Goal: Transaction & Acquisition: Purchase product/service

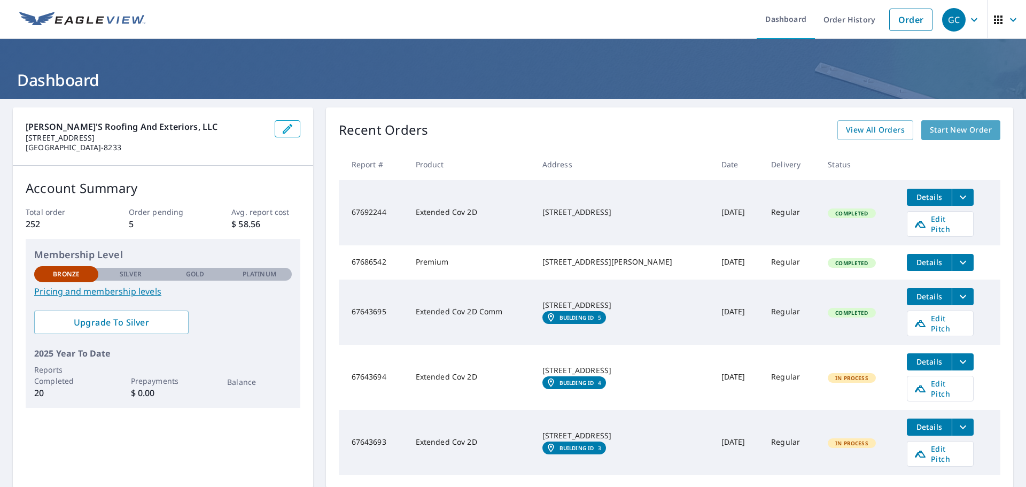
click at [946, 129] on span "Start New Order" at bounding box center [961, 129] width 62 height 13
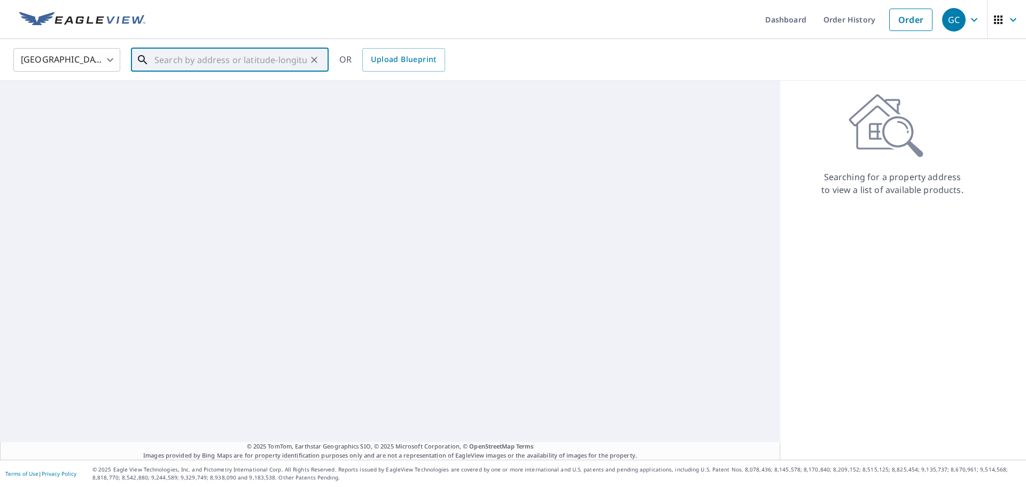
click at [237, 60] on input "text" at bounding box center [230, 60] width 152 height 30
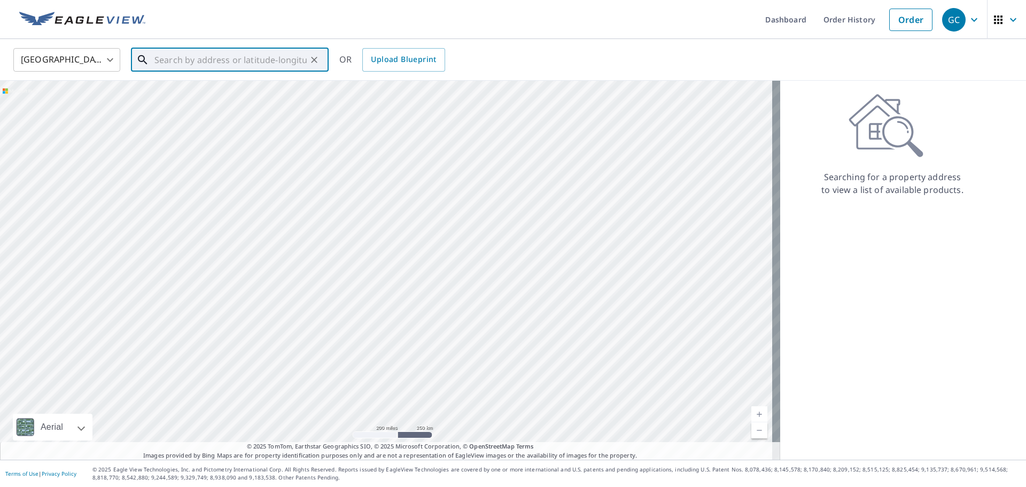
paste input "[STREET_ADDRESS]"
click at [253, 94] on span "[STREET_ADDRESS]" at bounding box center [236, 90] width 168 height 13
type input "[STREET_ADDRESS][PERSON_NAME]"
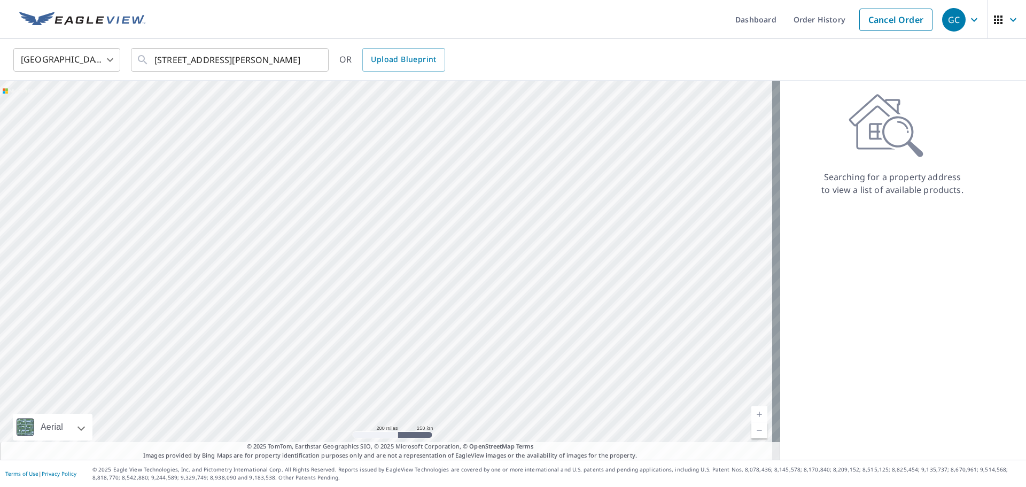
scroll to position [0, 0]
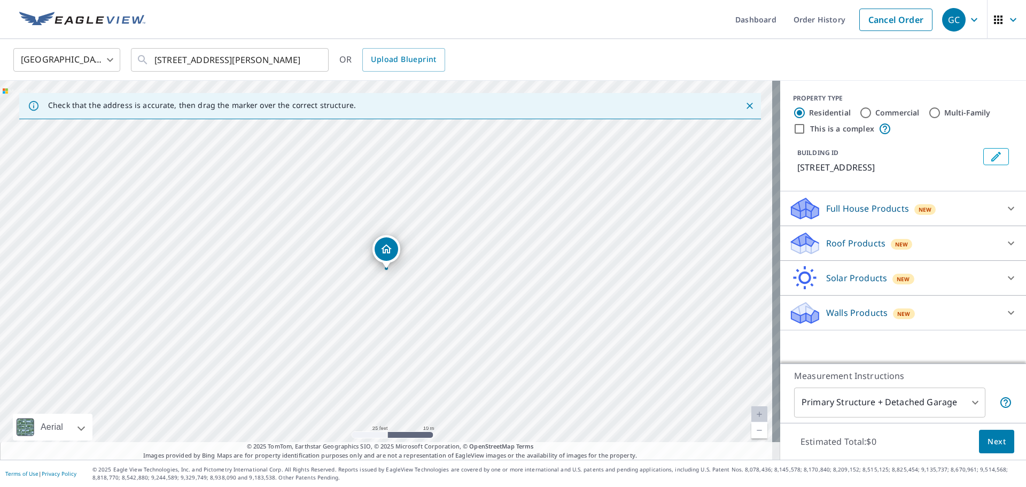
click at [838, 232] on div "Roof Products New" at bounding box center [893, 243] width 209 height 25
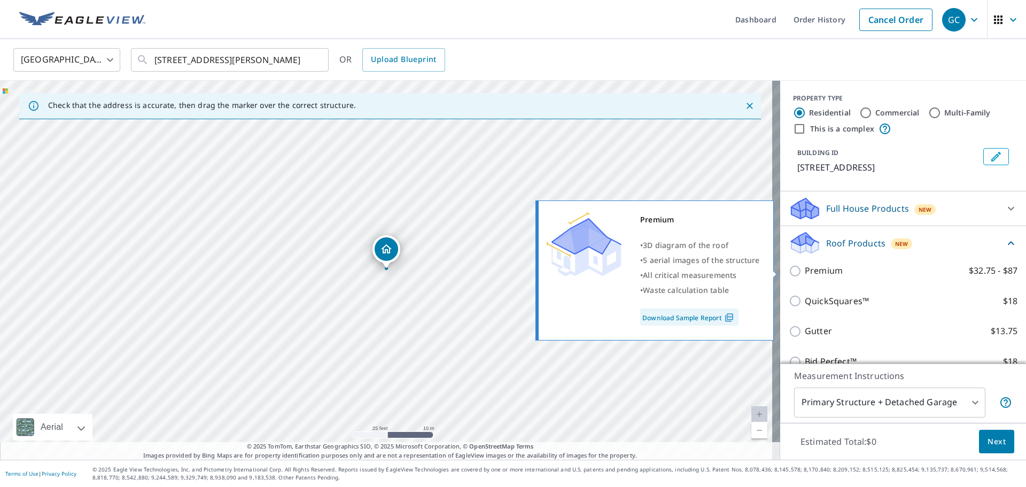
click at [791, 267] on input "Premium $32.75 - $87" at bounding box center [797, 271] width 16 height 13
checkbox input "true"
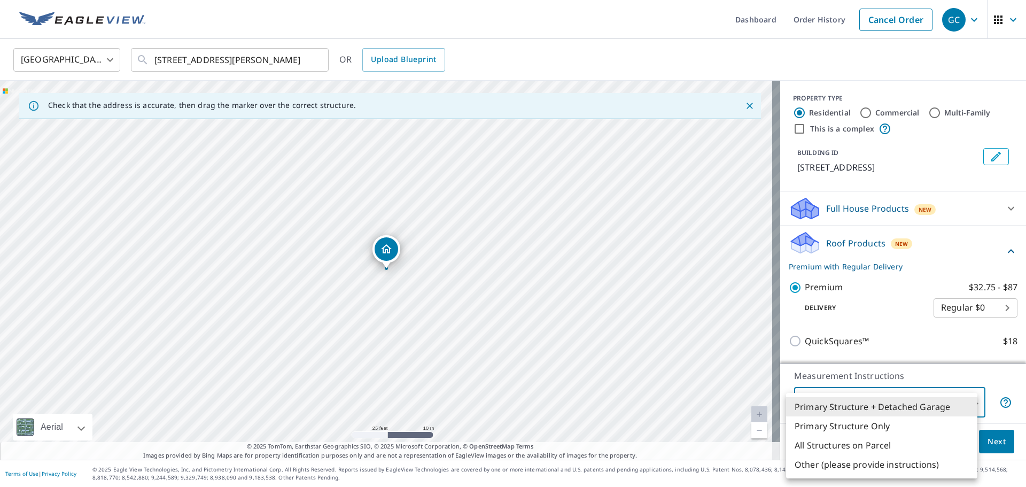
click at [937, 400] on body "GC GC Dashboard Order History Cancel Order GC [GEOGRAPHIC_DATA] [GEOGRAPHIC_DAT…" at bounding box center [513, 243] width 1026 height 487
click at [905, 422] on li "Primary Structure Only" at bounding box center [881, 425] width 191 height 19
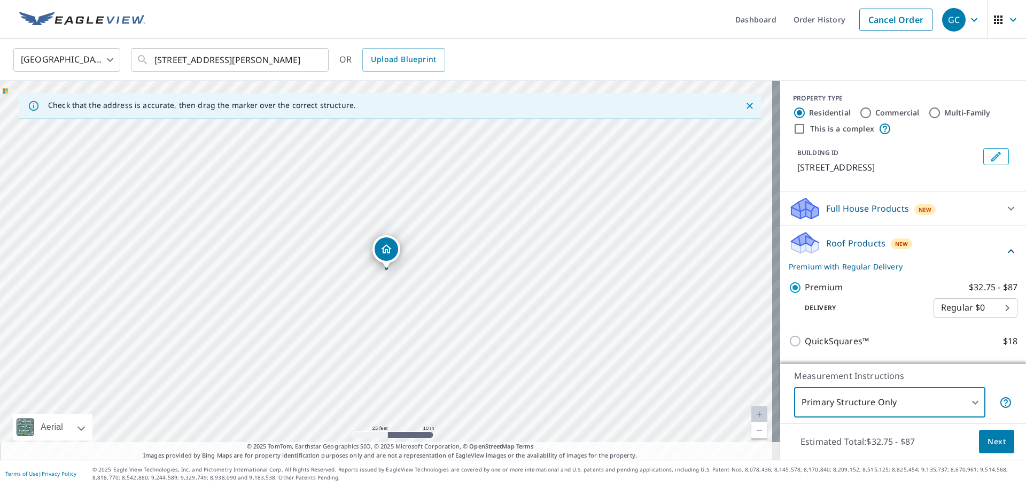
click at [902, 399] on body "GC GC Dashboard Order History Cancel Order GC [GEOGRAPHIC_DATA] [GEOGRAPHIC_DAT…" at bounding box center [513, 243] width 1026 height 487
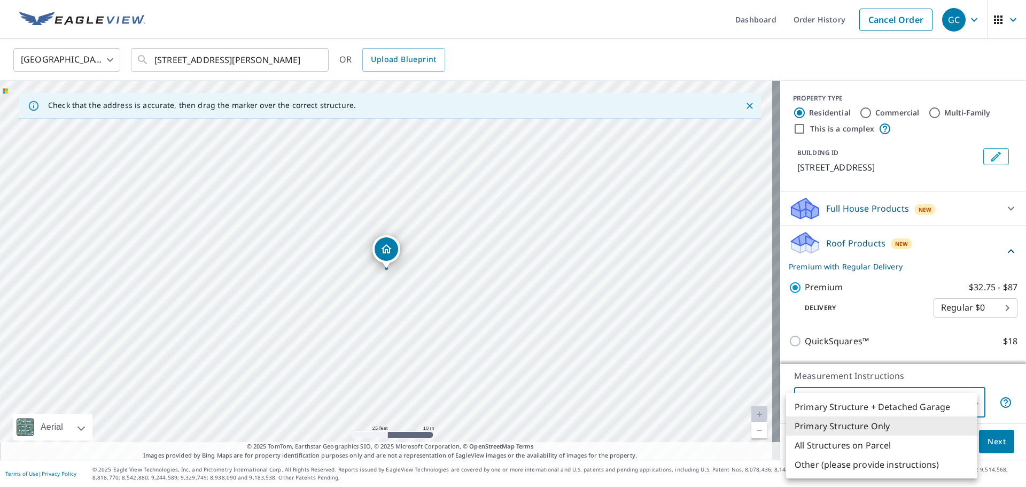
click at [903, 410] on li "Primary Structure + Detached Garage" at bounding box center [881, 406] width 191 height 19
type input "1"
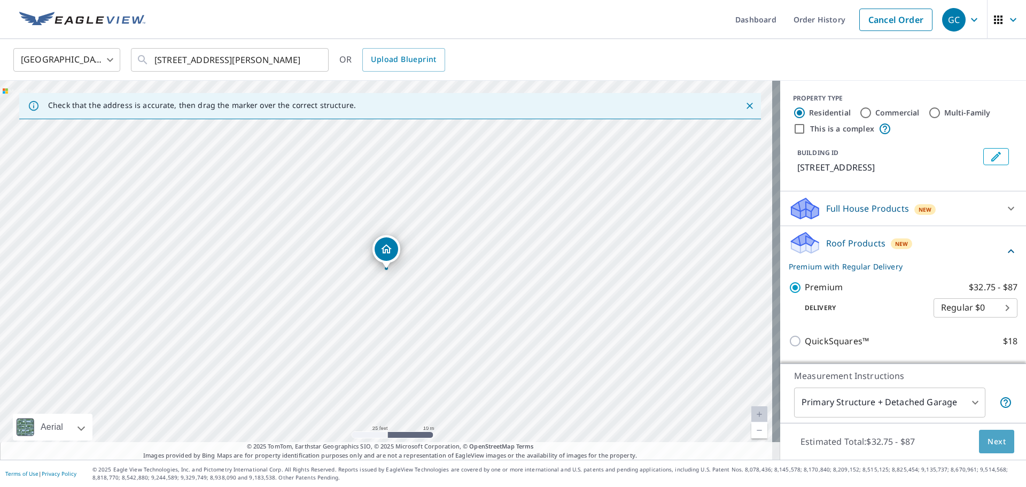
click at [988, 444] on span "Next" at bounding box center [997, 441] width 18 height 13
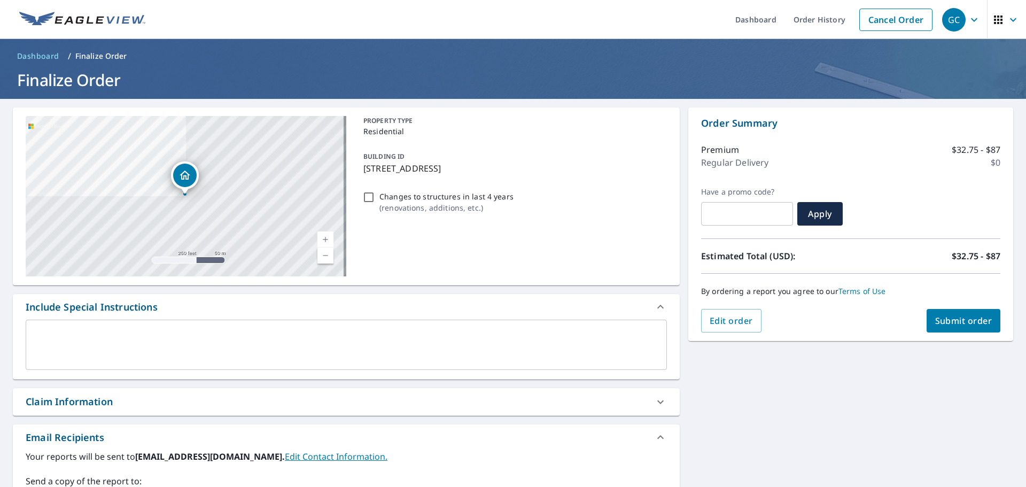
click at [952, 325] on span "Submit order" at bounding box center [963, 321] width 57 height 12
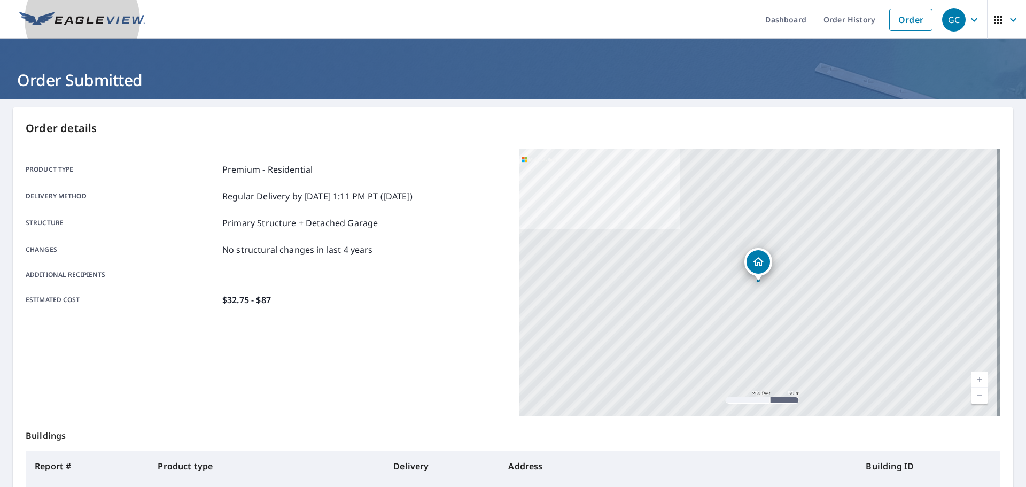
click at [74, 19] on img at bounding box center [82, 20] width 126 height 16
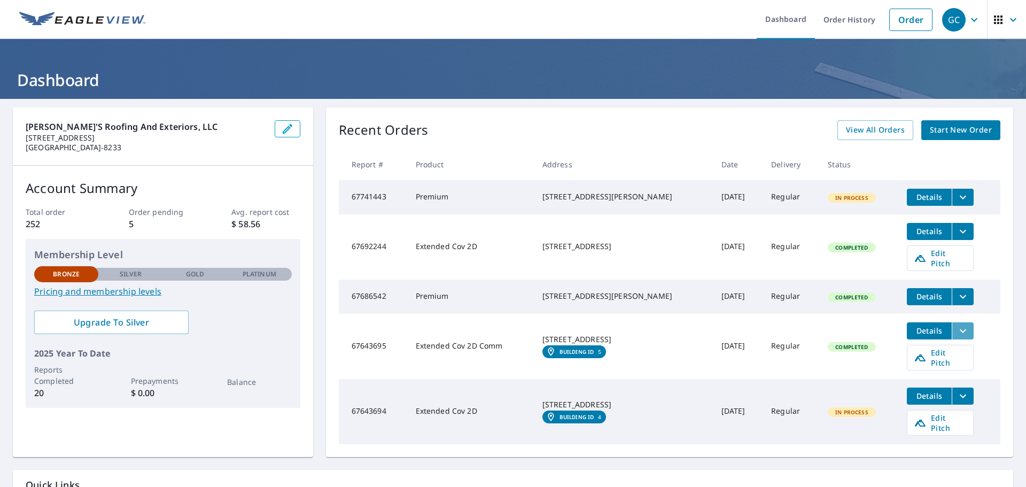
click at [957, 334] on icon "filesDropdownBtn-67643695" at bounding box center [963, 330] width 13 height 13
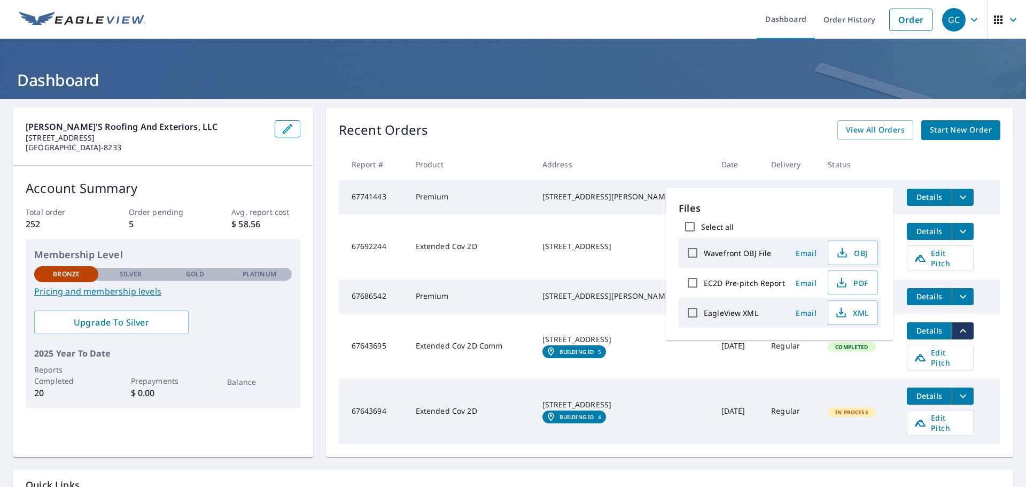
drag, startPoint x: 634, startPoint y: 368, endPoint x: 694, endPoint y: 367, distance: 60.4
click at [634, 368] on td "[STREET_ADDRESS][GEOGRAPHIC_DATA] ID 5" at bounding box center [623, 346] width 179 height 65
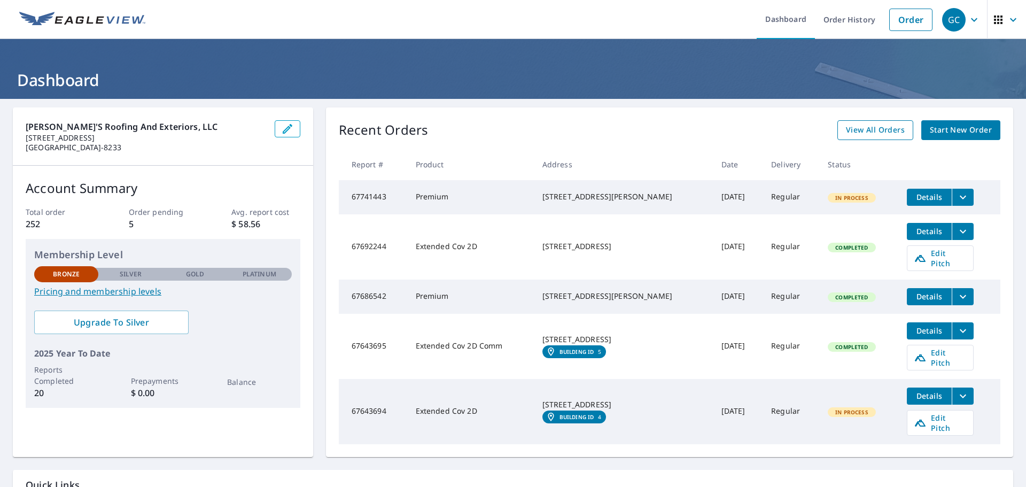
click at [853, 125] on span "View All Orders" at bounding box center [875, 129] width 59 height 13
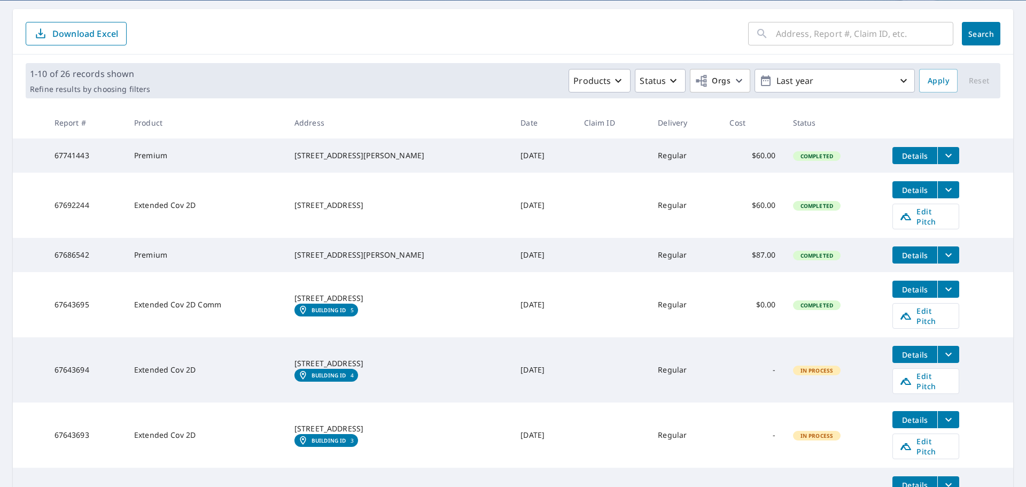
scroll to position [160, 0]
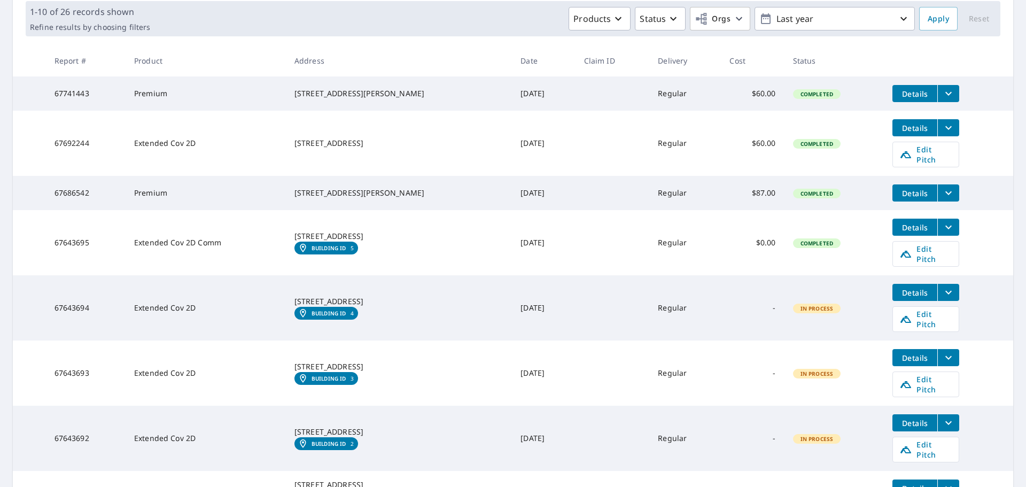
click at [942, 233] on icon "filesDropdownBtn-67643695" at bounding box center [948, 227] width 13 height 13
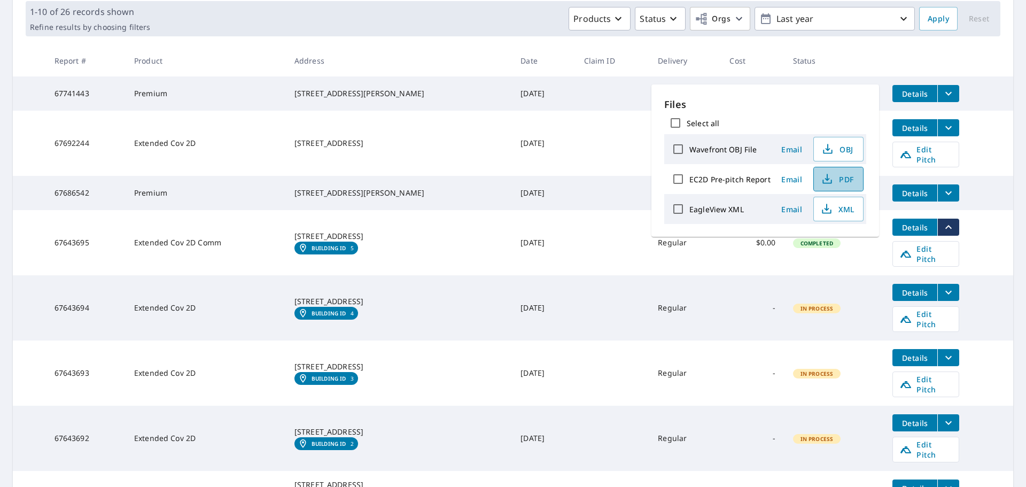
click at [829, 180] on icon "button" at bounding box center [827, 179] width 13 height 13
